Goal: Transaction & Acquisition: Download file/media

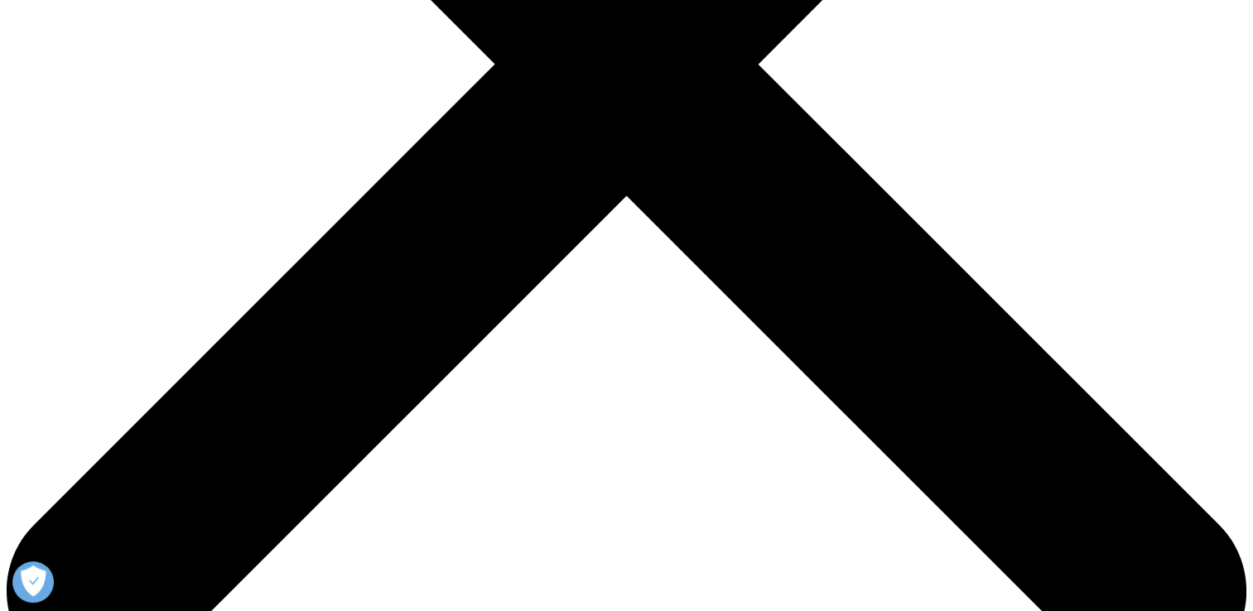
drag, startPoint x: 0, startPoint y: 0, endPoint x: 615, endPoint y: 294, distance: 681.2
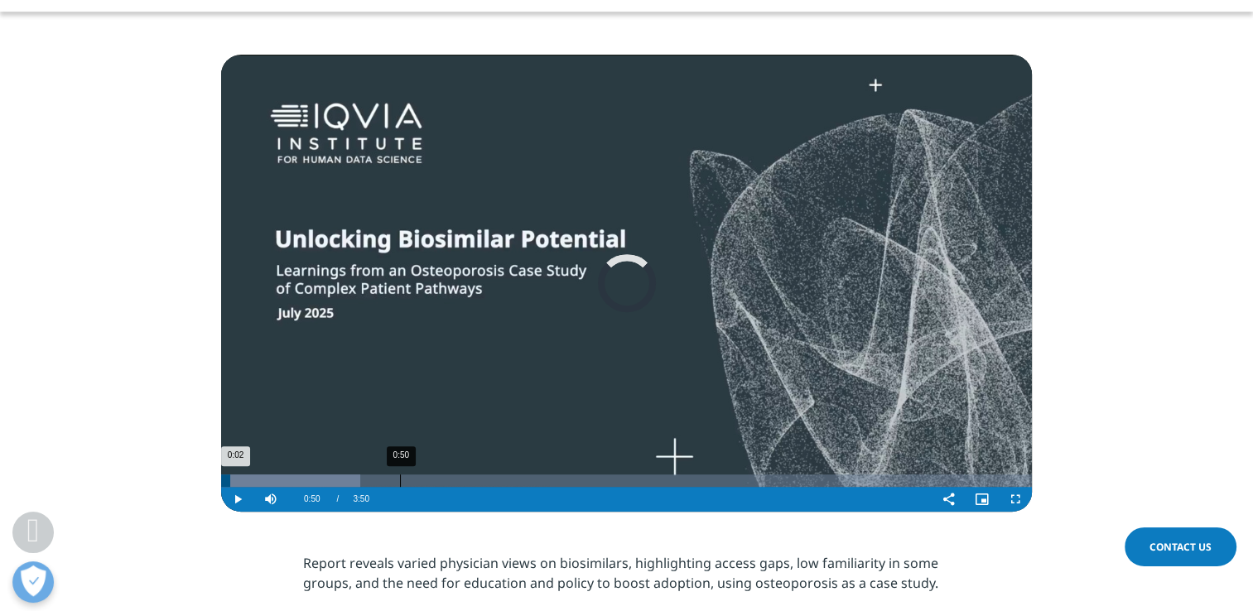
click at [400, 485] on div "0:50" at bounding box center [400, 481] width 1 height 12
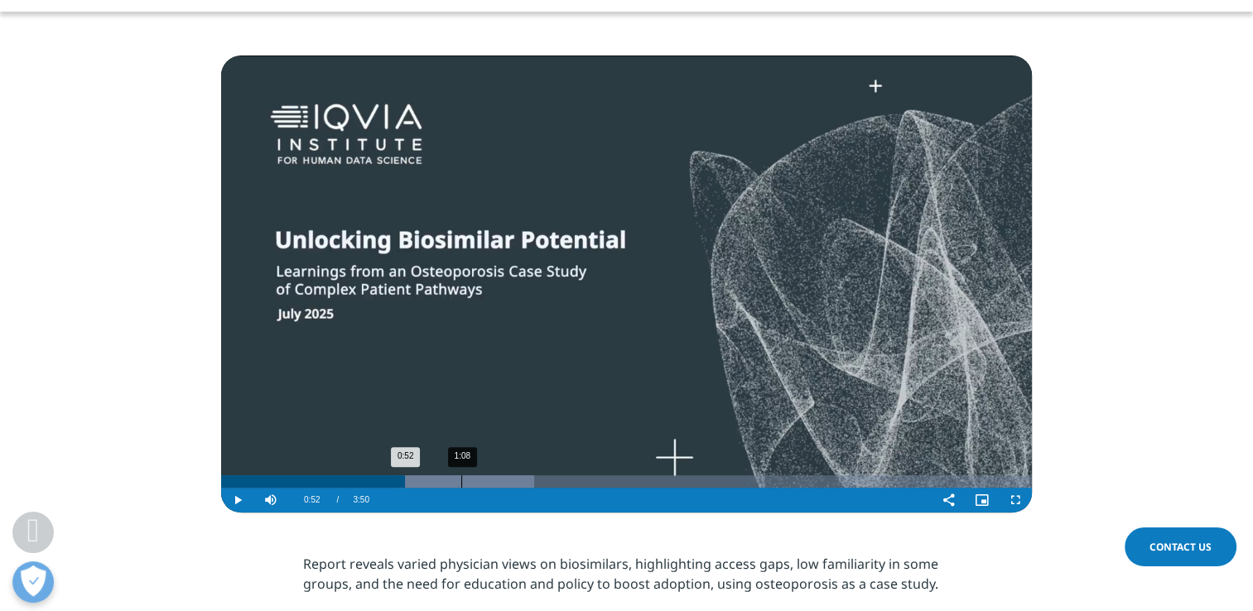
click at [461, 483] on div "1:08" at bounding box center [461, 481] width 1 height 12
click at [544, 484] on div "Progress Bar" at bounding box center [538, 481] width 282 height 12
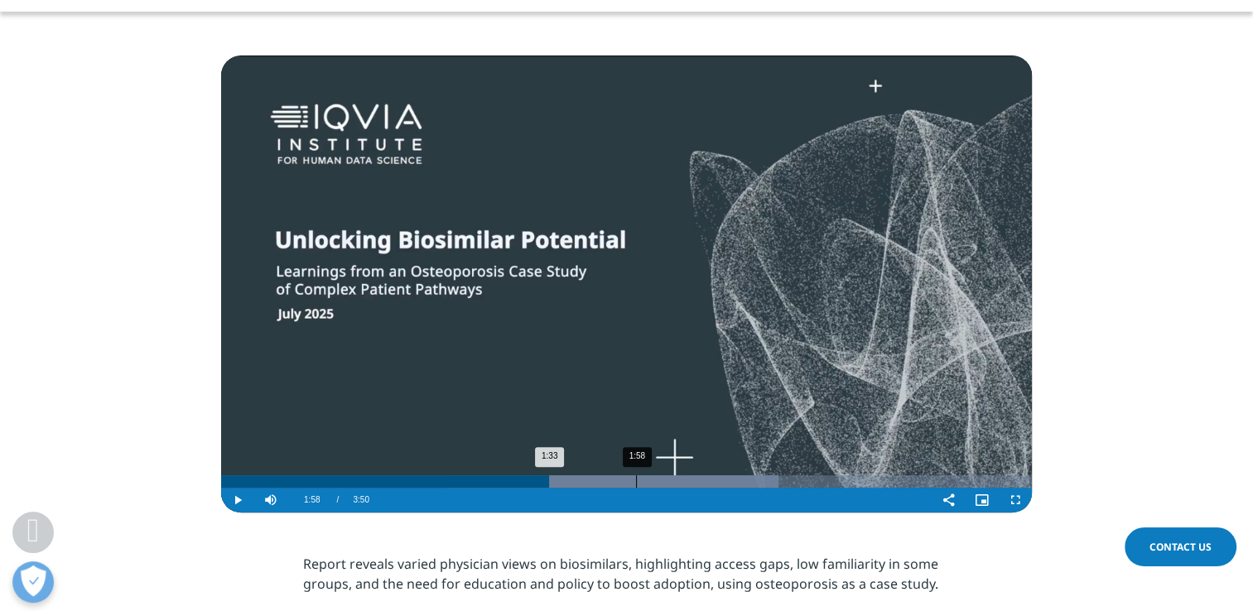
click at [636, 485] on div "1:58" at bounding box center [636, 481] width 1 height 12
click at [691, 484] on div "Progress Bar" at bounding box center [692, 481] width 311 height 12
click at [741, 480] on div "2:27" at bounding box center [740, 481] width 1 height 12
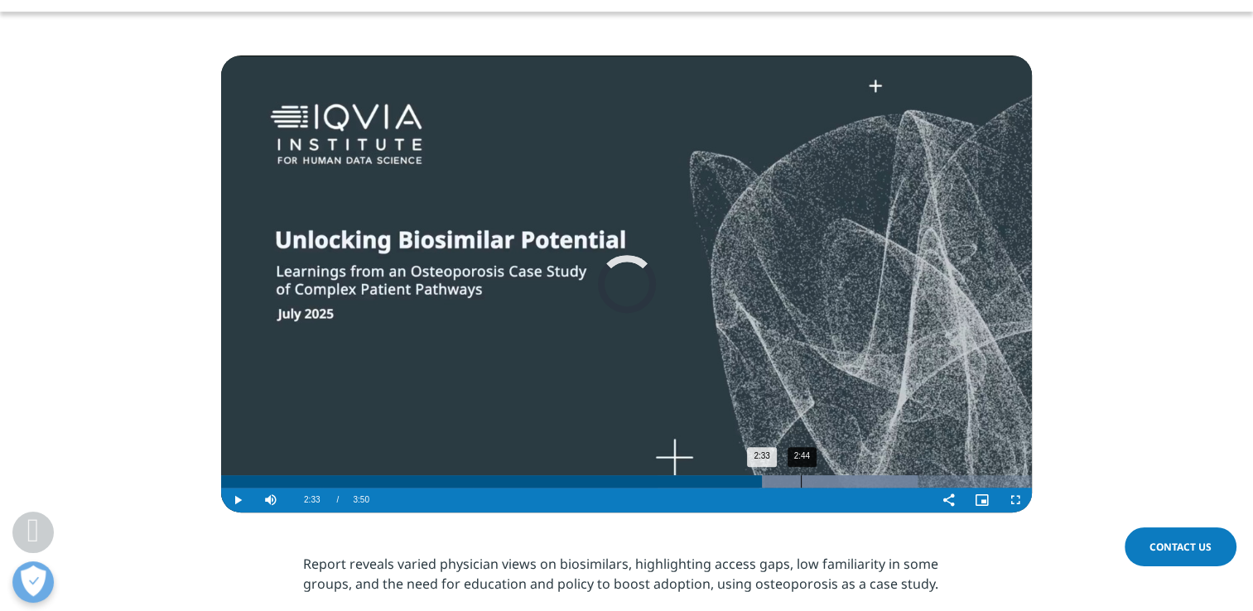
click at [802, 482] on div "Progress Bar" at bounding box center [788, 481] width 261 height 12
click at [871, 482] on div "Loaded : 98.85% 3:04 2:46" at bounding box center [626, 481] width 811 height 12
click at [981, 480] on div "3:36" at bounding box center [981, 481] width 1 height 12
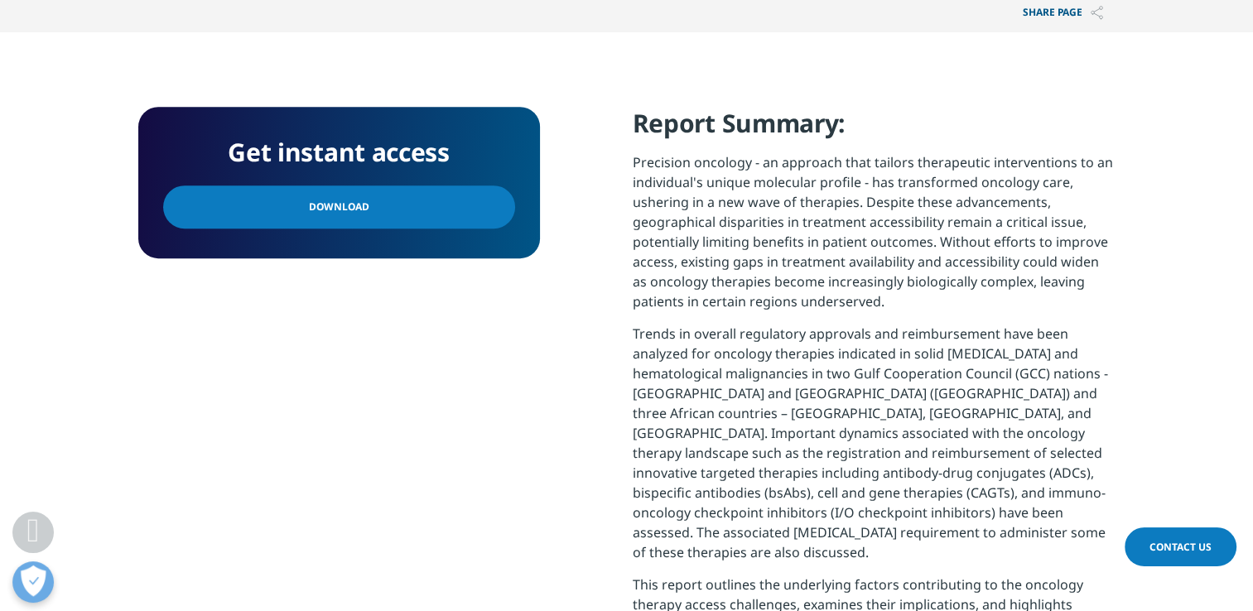
scroll to position [663, 0]
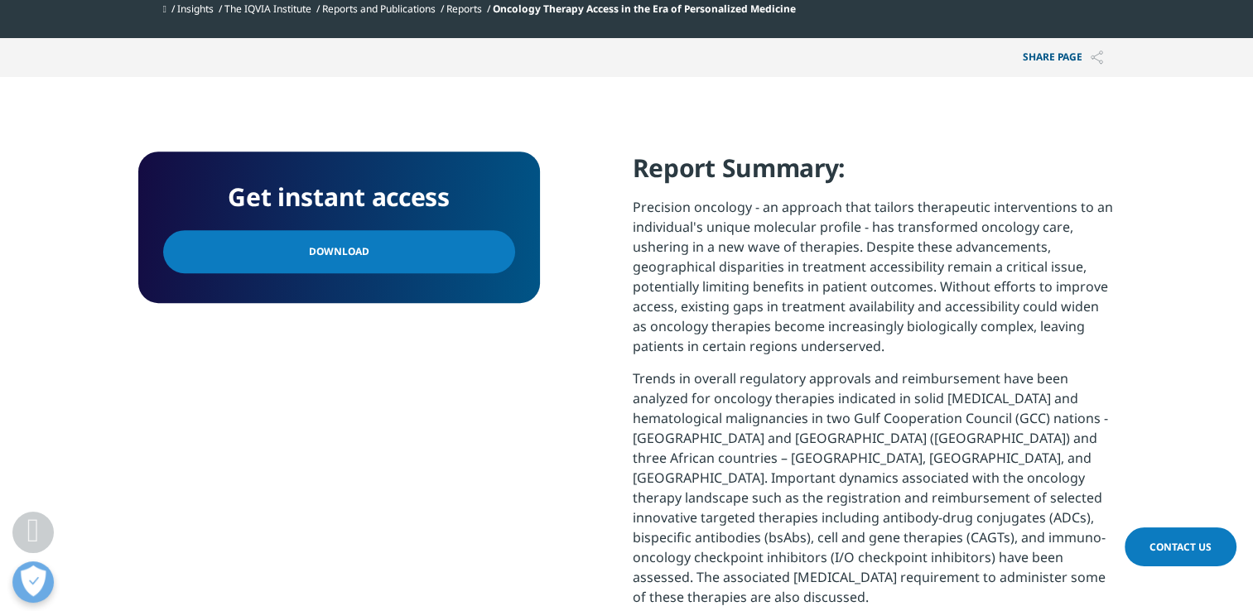
click at [497, 241] on link "Download" at bounding box center [339, 251] width 352 height 43
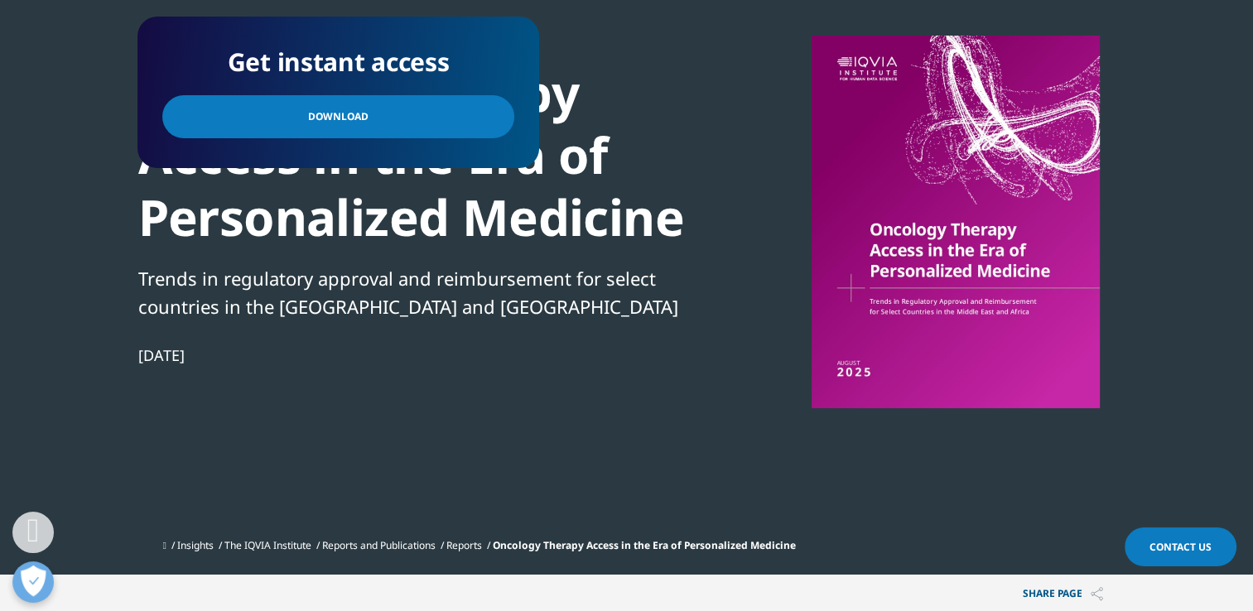
scroll to position [0, 0]
